Goal: Transaction & Acquisition: Purchase product/service

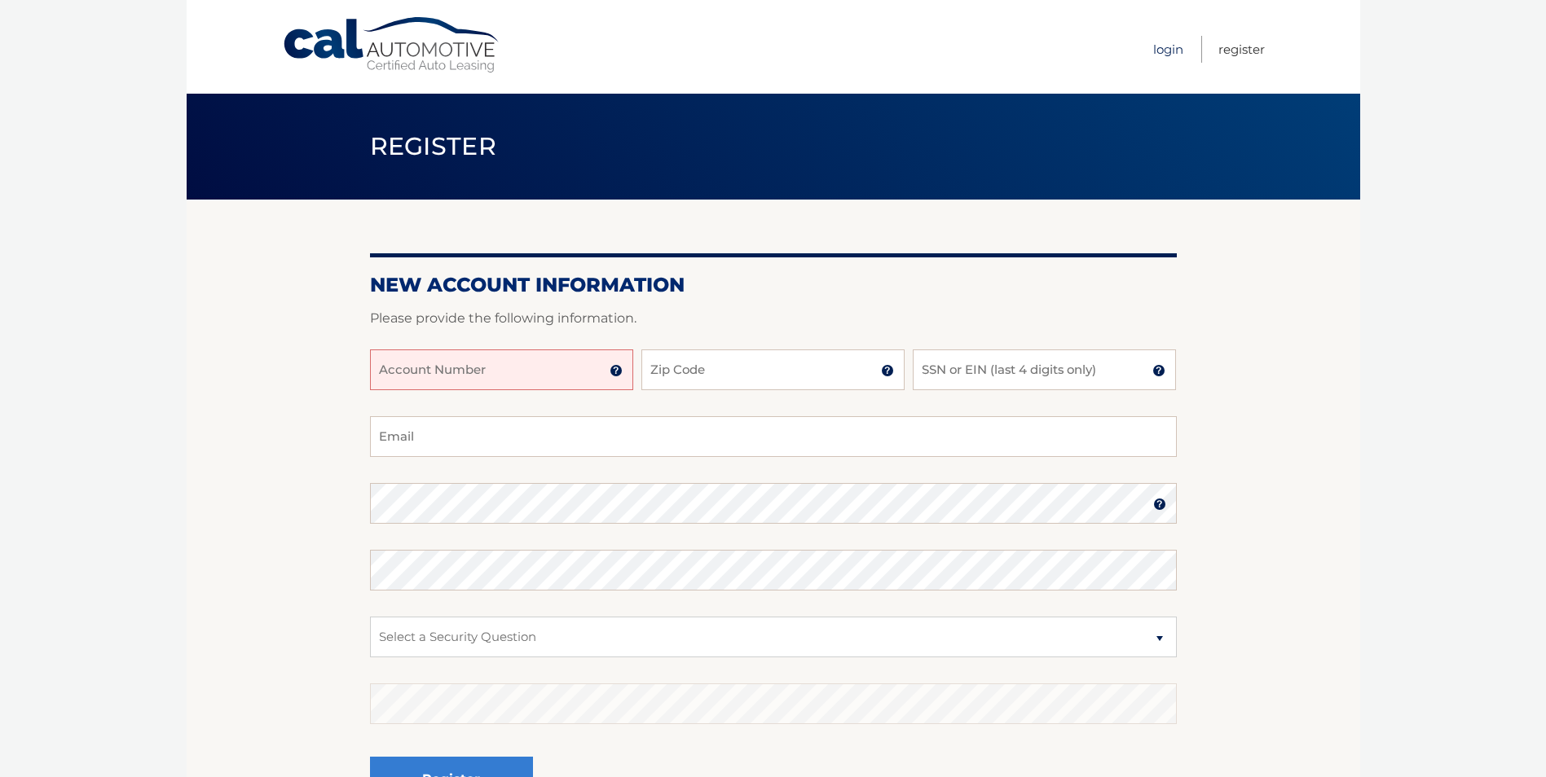
click at [1162, 51] on link "Login" at bounding box center [1168, 49] width 30 height 27
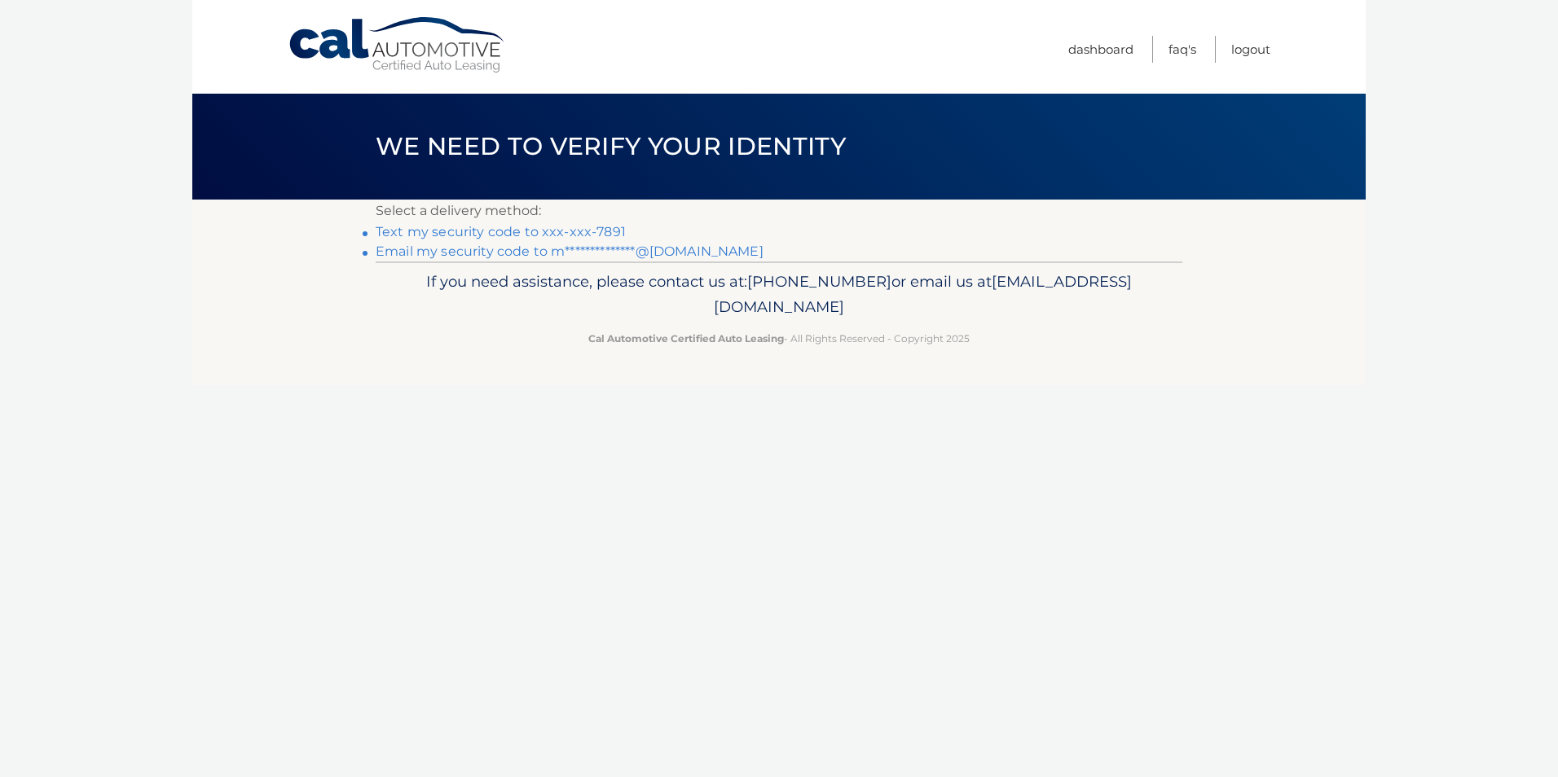
click at [531, 249] on link "**********" at bounding box center [570, 251] width 388 height 15
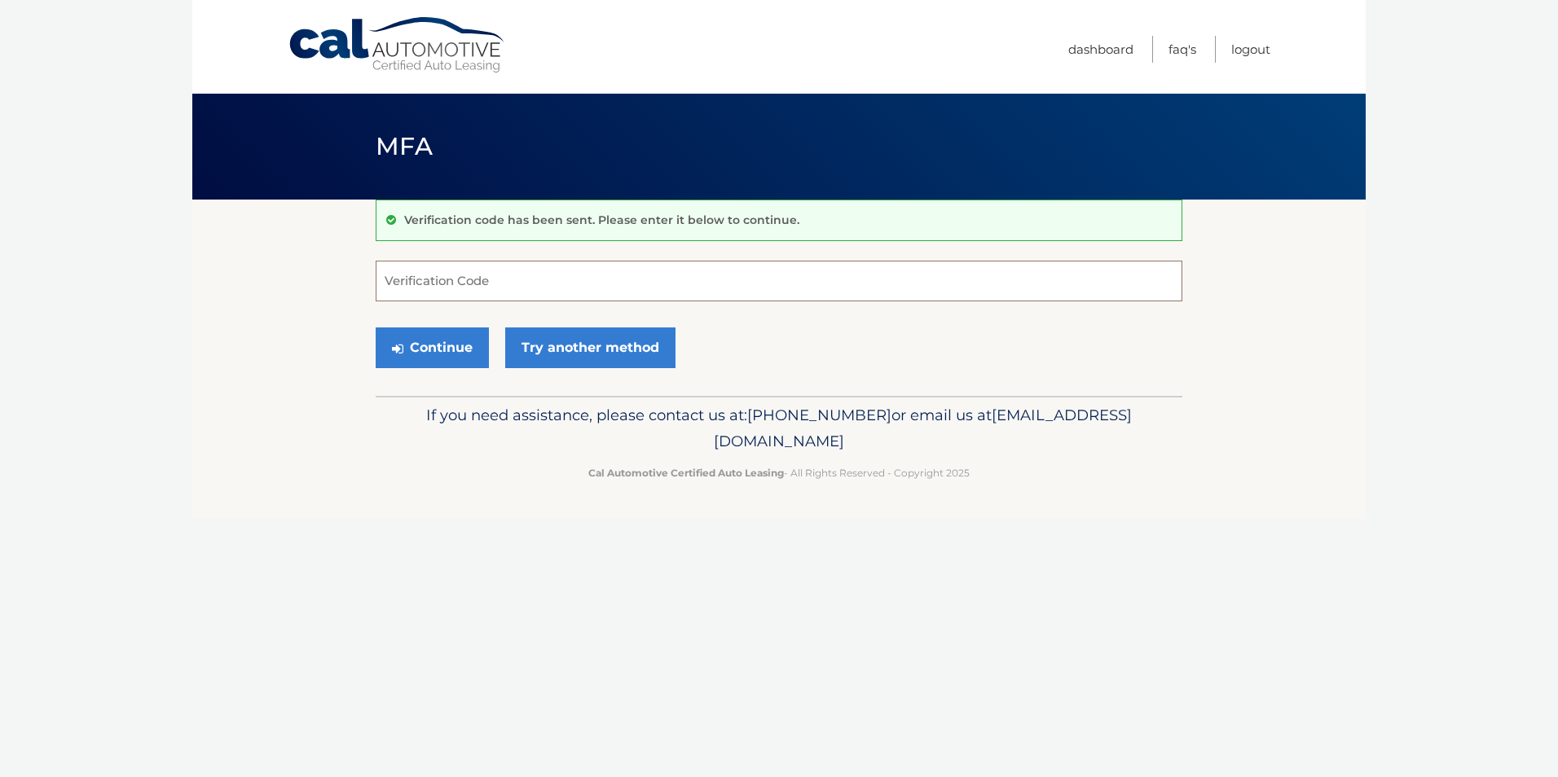
click at [513, 275] on input "Verification Code" at bounding box center [779, 281] width 807 height 41
paste input "105866"
click at [376, 328] on button "Continue" at bounding box center [432, 348] width 113 height 41
click at [439, 351] on button "Continue" at bounding box center [432, 348] width 113 height 41
click at [428, 341] on button "Continue" at bounding box center [432, 348] width 113 height 41
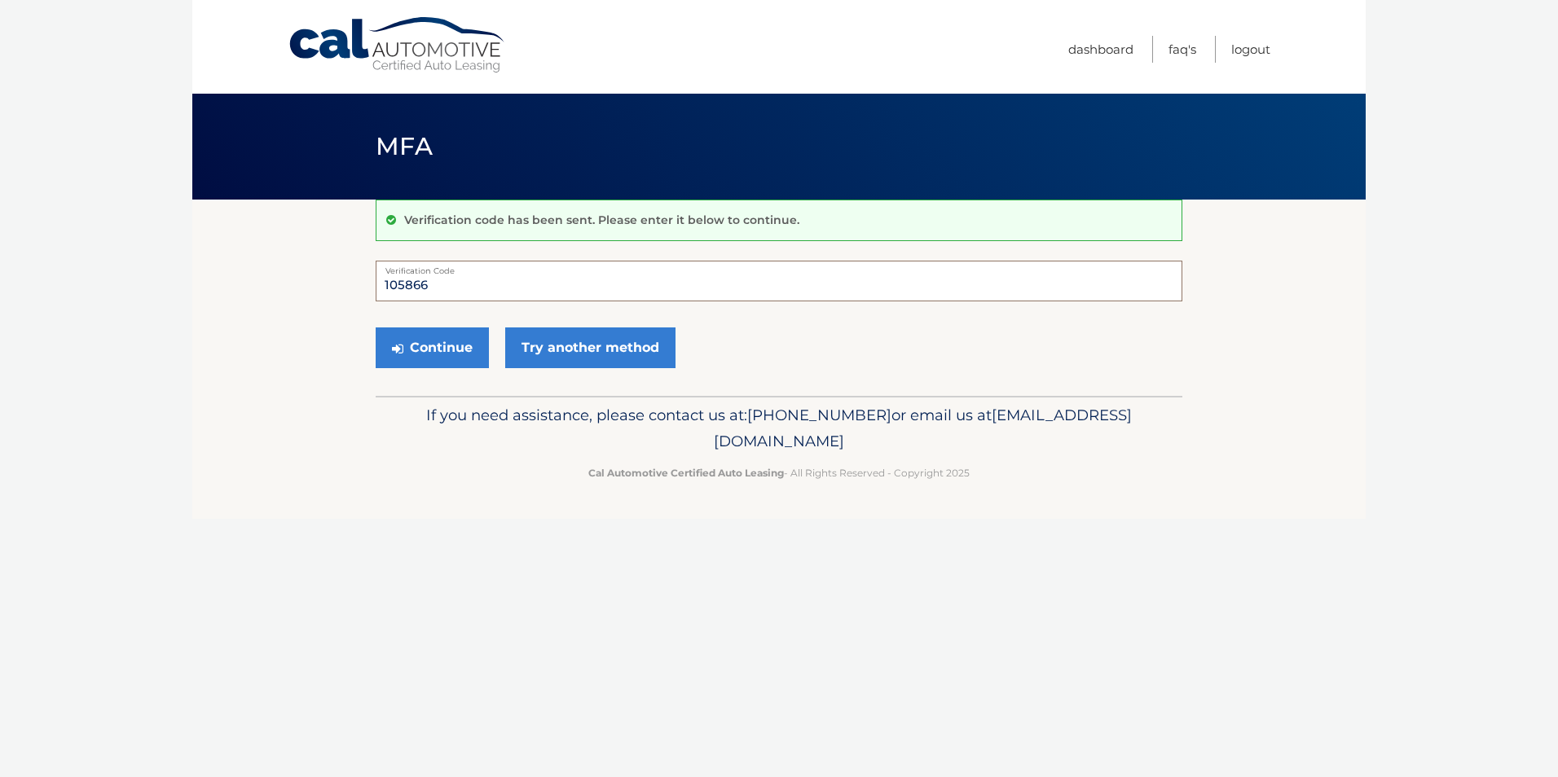
click at [453, 284] on input "105866" at bounding box center [779, 281] width 807 height 41
type input "105866"
click at [419, 353] on button "Continue" at bounding box center [432, 348] width 113 height 41
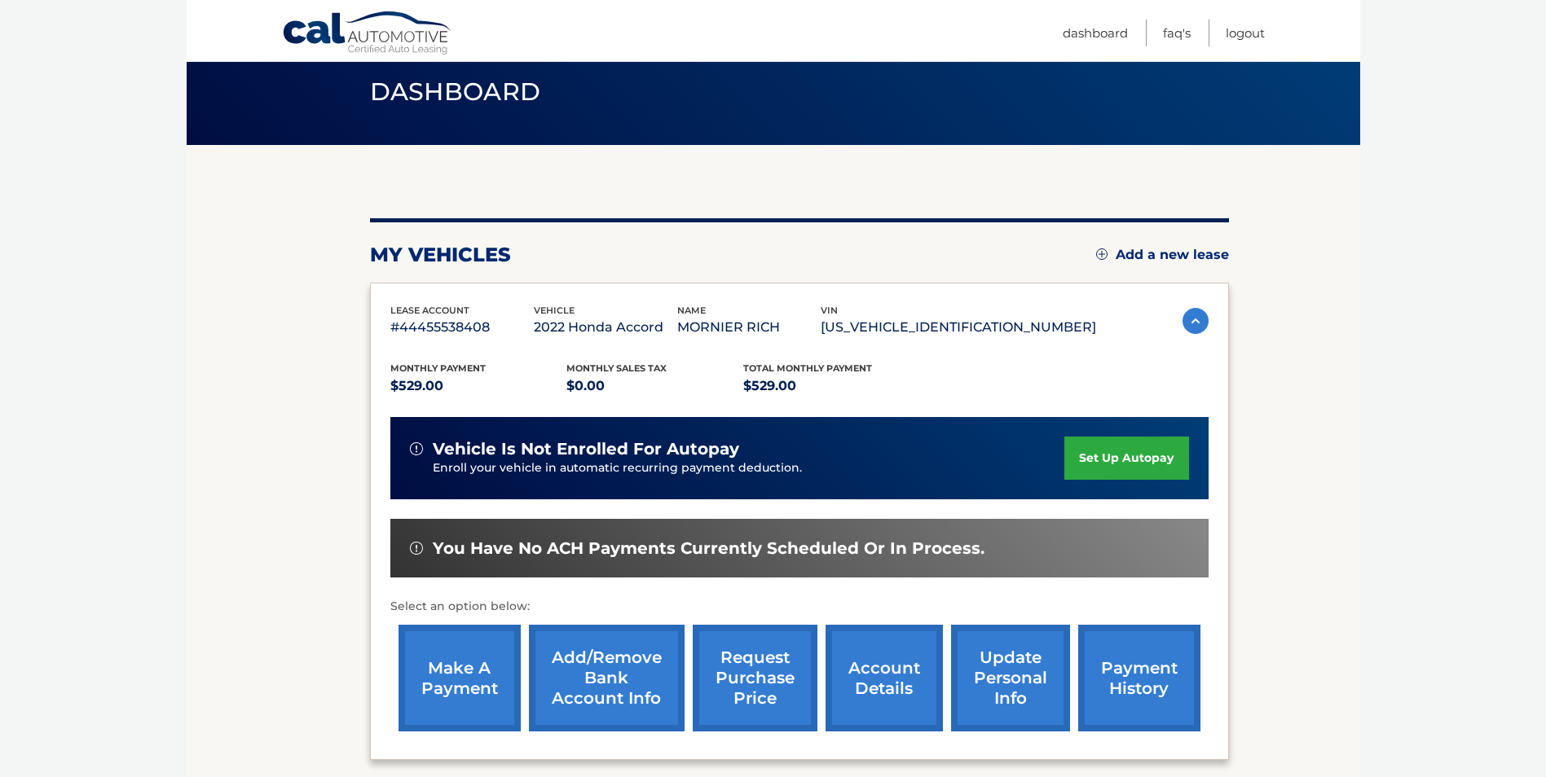
scroll to position [210, 0]
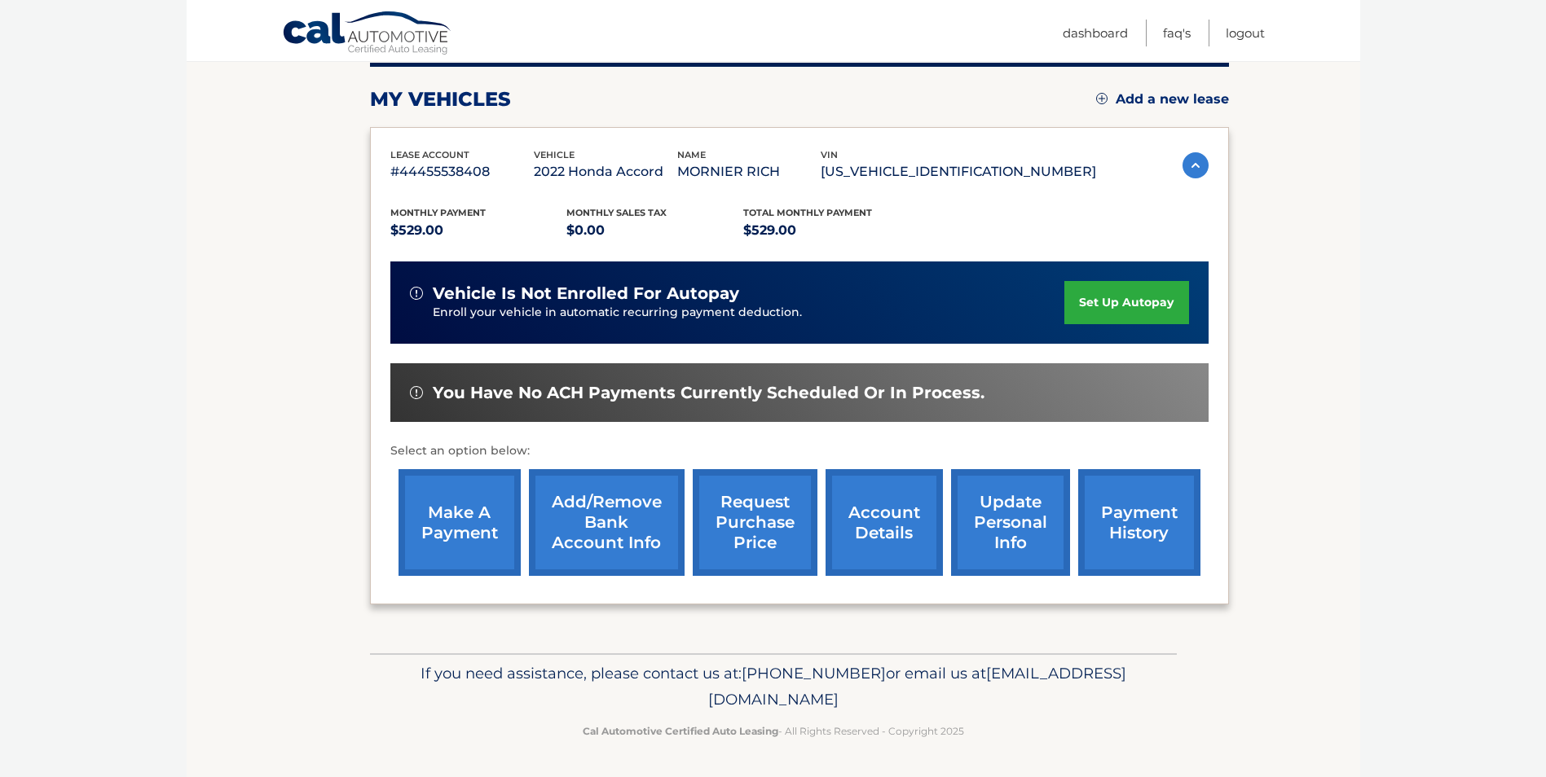
click at [451, 516] on link "make a payment" at bounding box center [459, 522] width 122 height 107
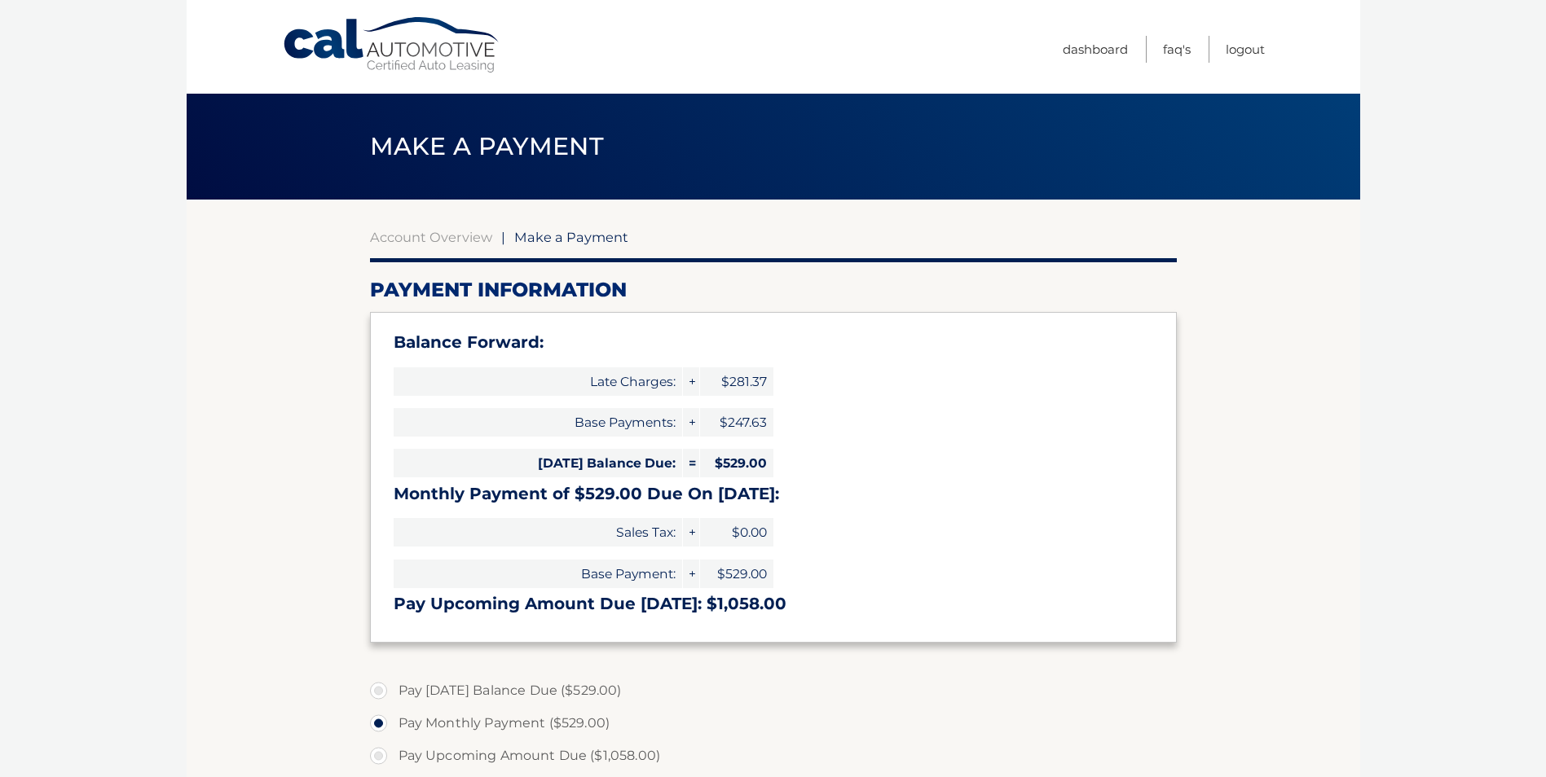
select select "N2YxMTk2ODktMzQwMS00NmRjLTljZWQtODliYjE1Njc3ZjEw"
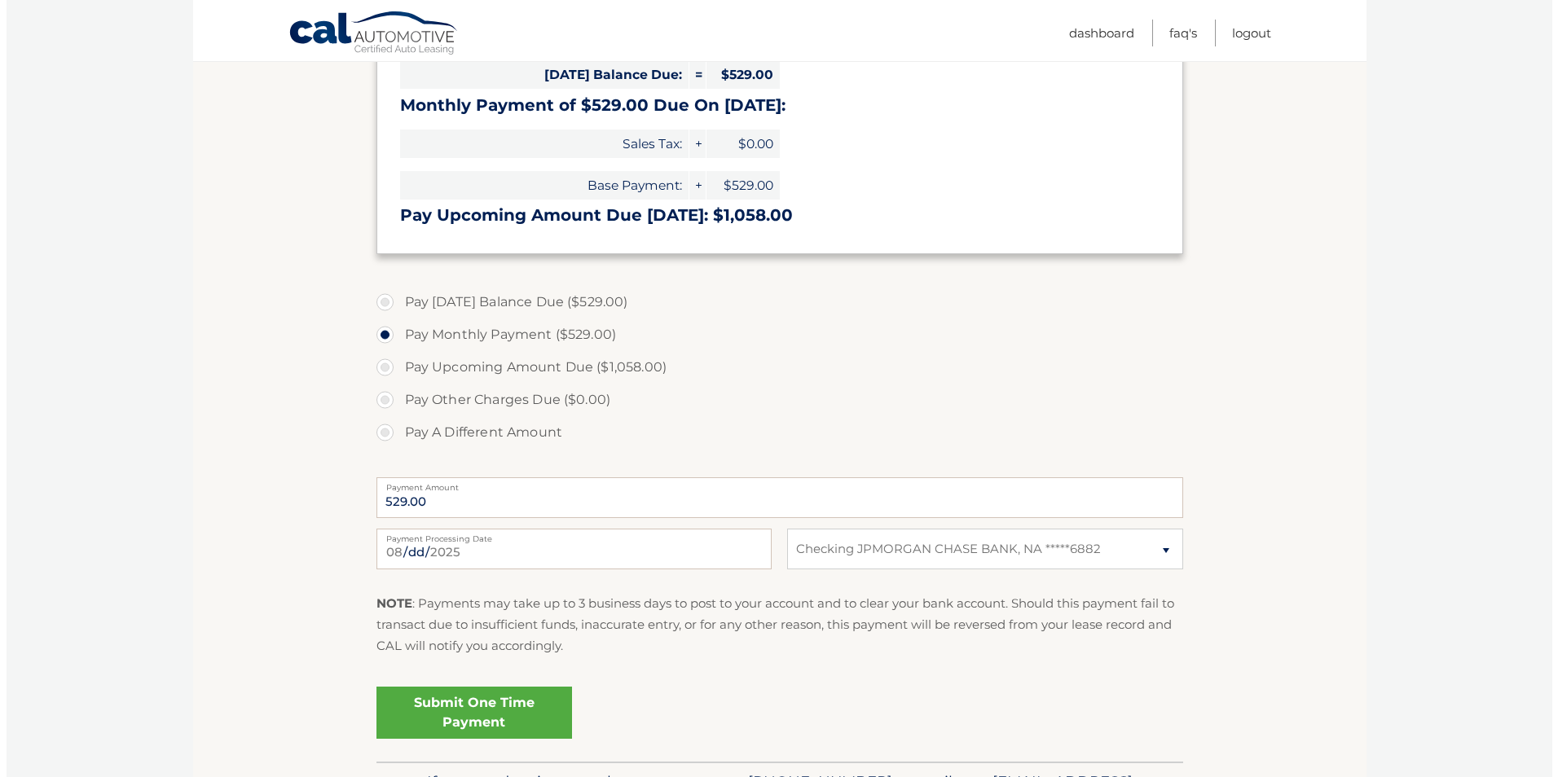
scroll to position [489, 0]
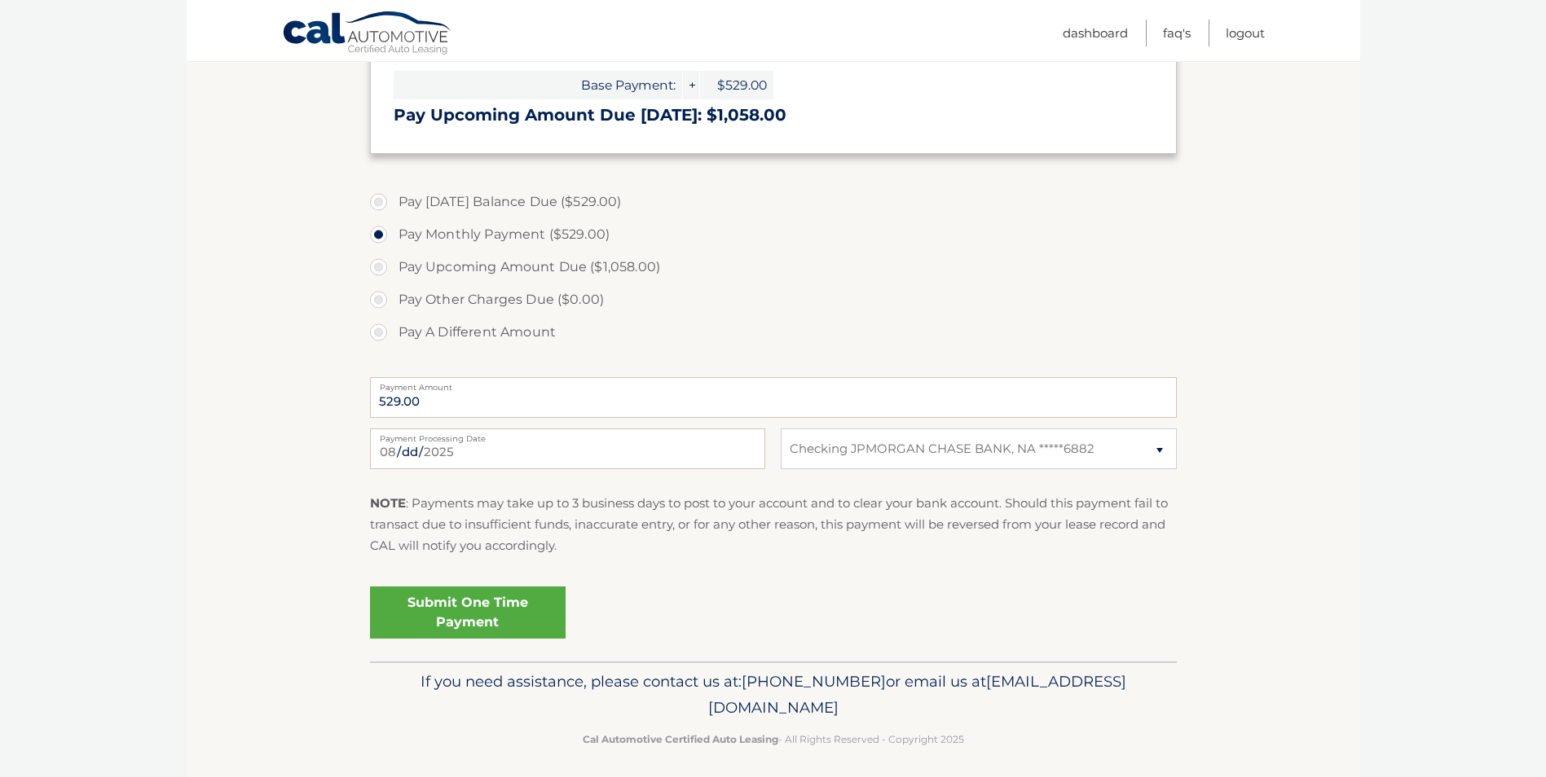
click at [451, 605] on link "Submit One Time Payment" at bounding box center [468, 613] width 196 height 52
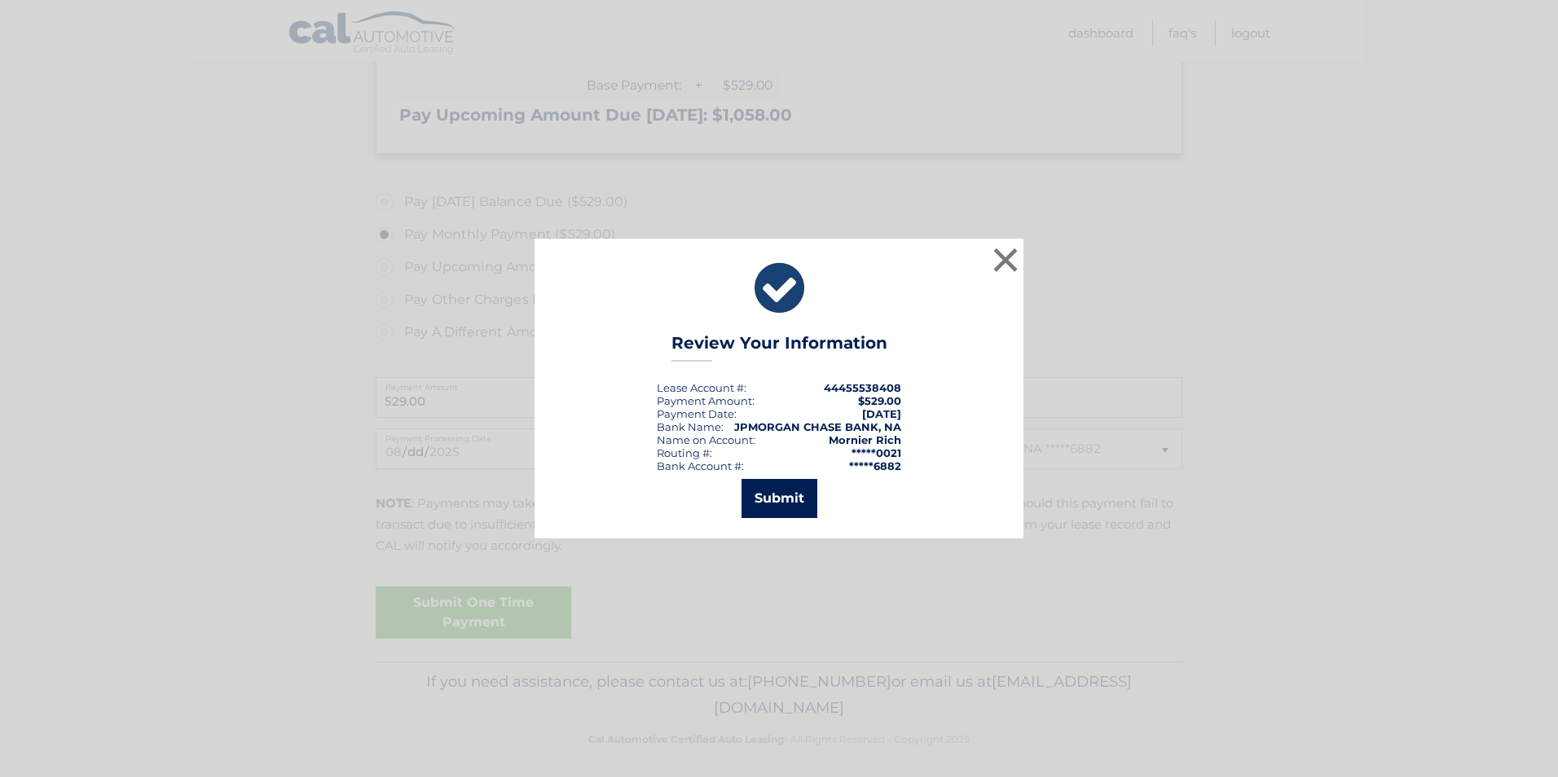
click at [774, 496] on button "Submit" at bounding box center [779, 498] width 76 height 39
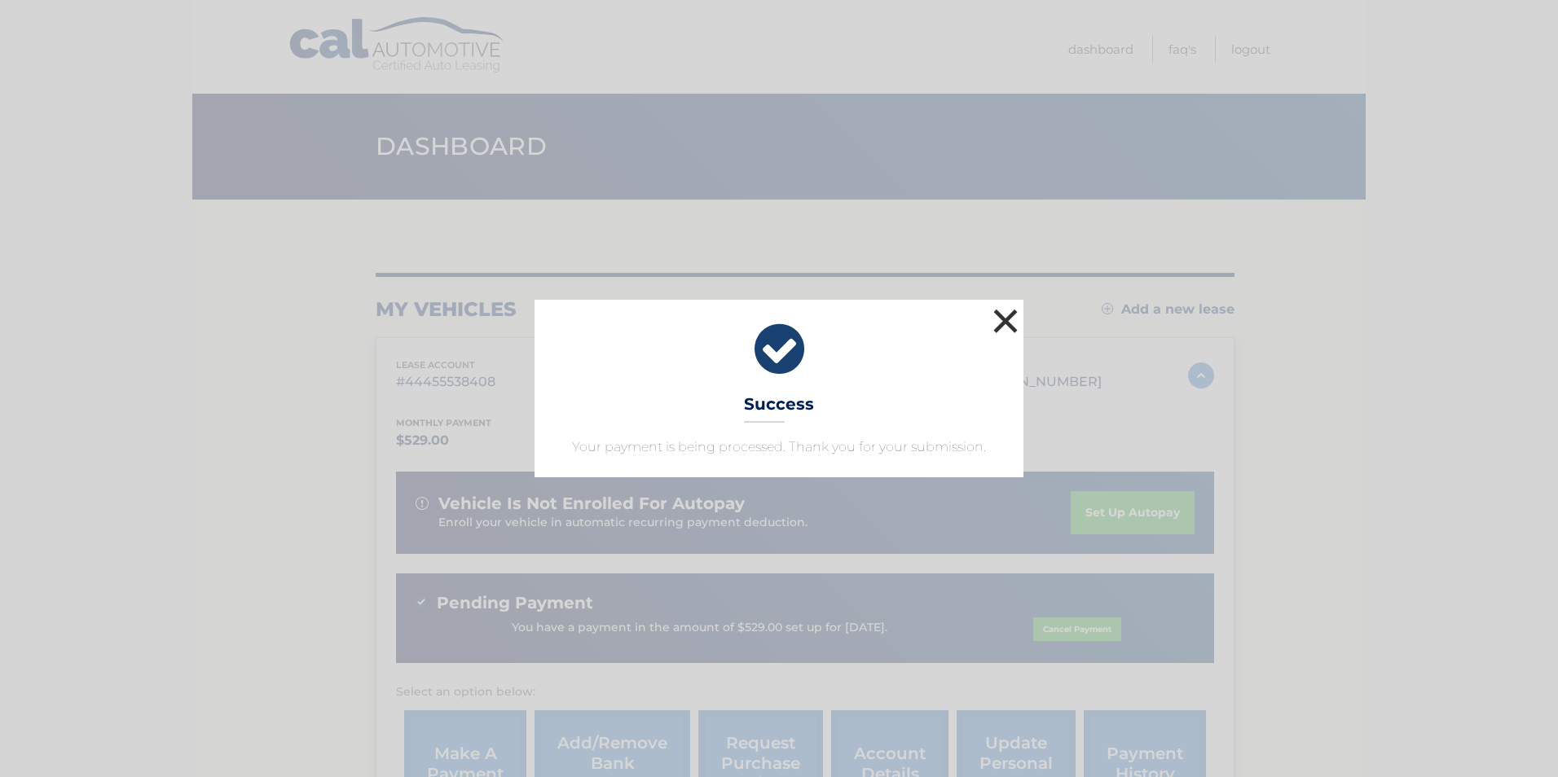
click at [1000, 313] on button "×" at bounding box center [1005, 321] width 33 height 33
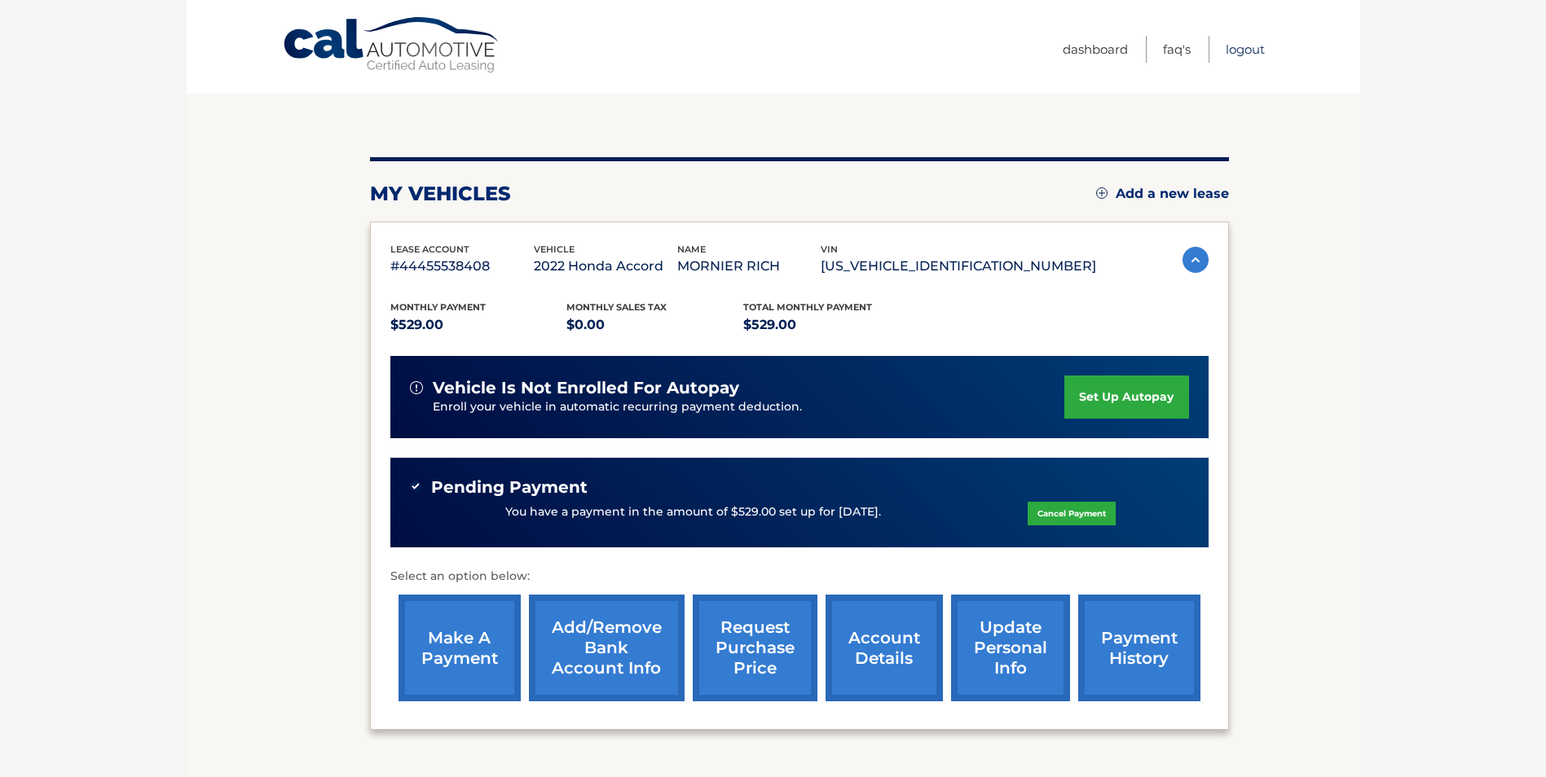
scroll to position [241, 0]
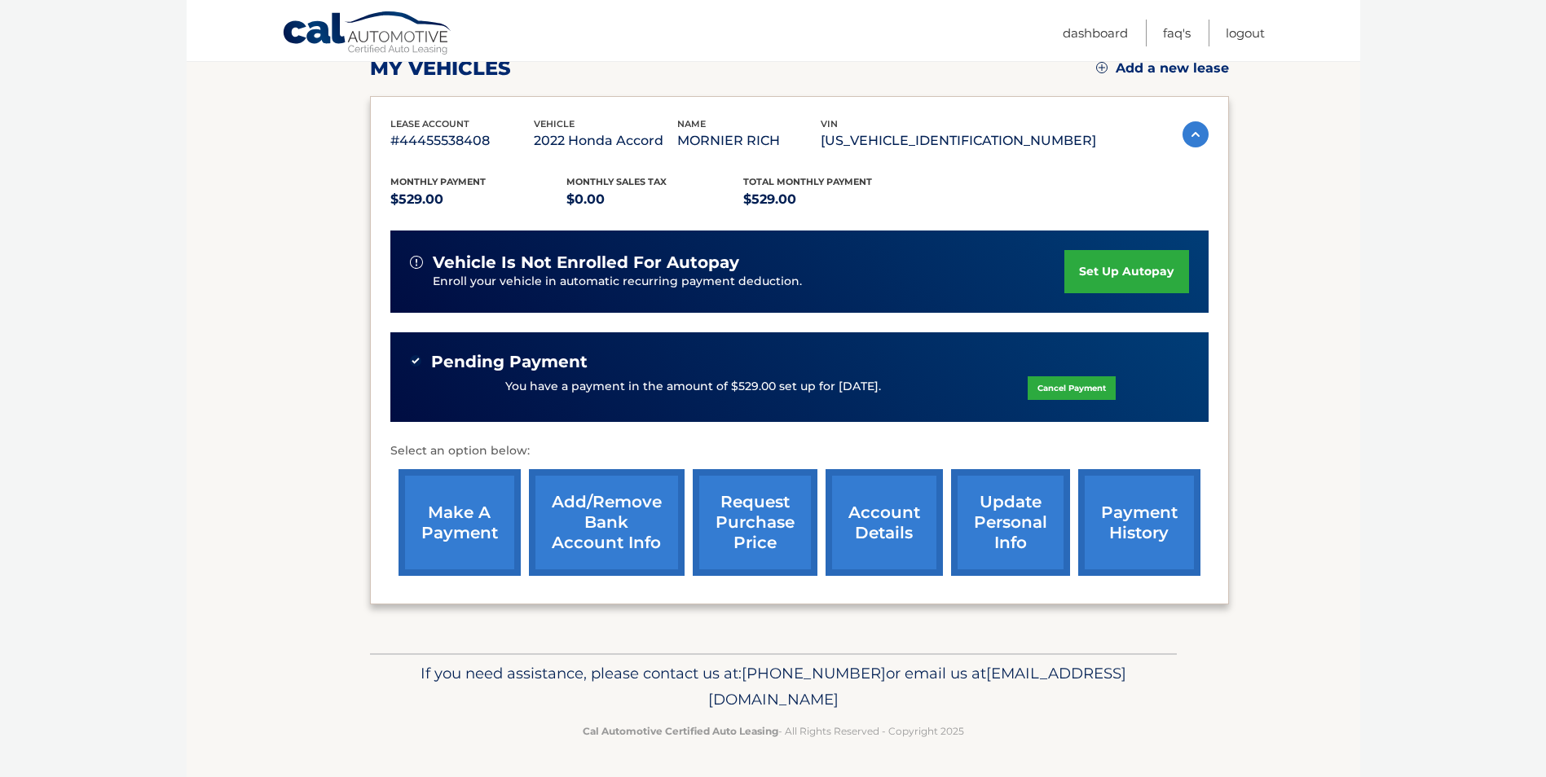
click at [1244, 52] on ul "Dashboard FAQ's Logout" at bounding box center [1163, 30] width 202 height 61
click at [1248, 31] on link "Logout" at bounding box center [1244, 33] width 39 height 27
